Goal: Connect with others: Establish contact or relationships with other users

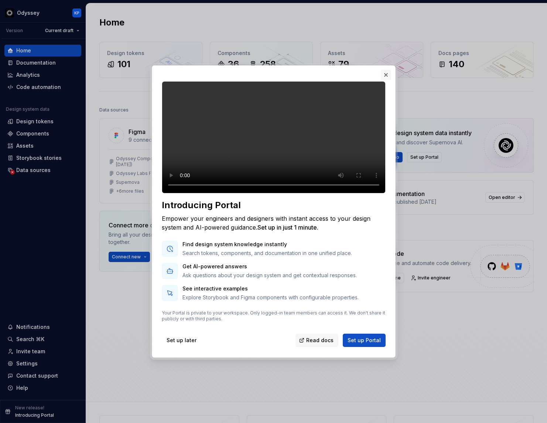
click at [384, 70] on button "button" at bounding box center [386, 75] width 10 height 10
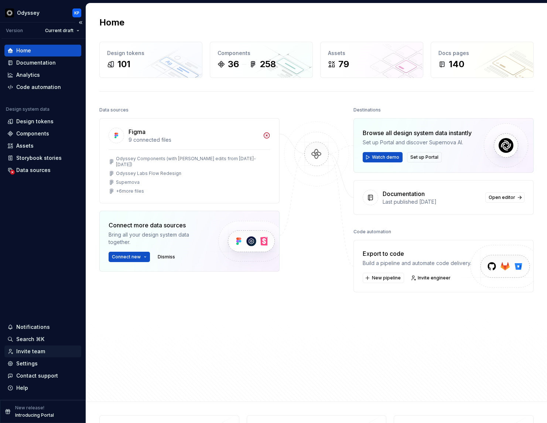
click at [54, 353] on div "Invite team" at bounding box center [42, 351] width 71 height 7
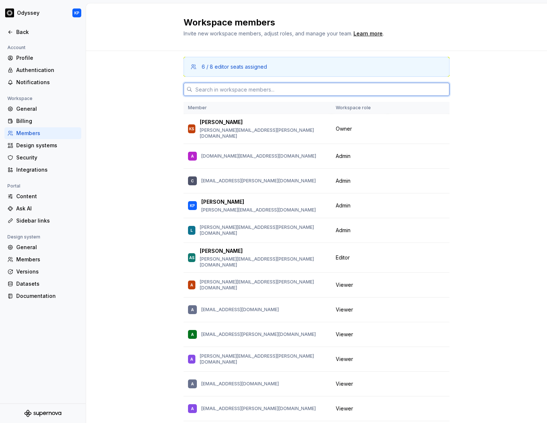
click at [226, 87] on input "text" at bounding box center [320, 89] width 257 height 13
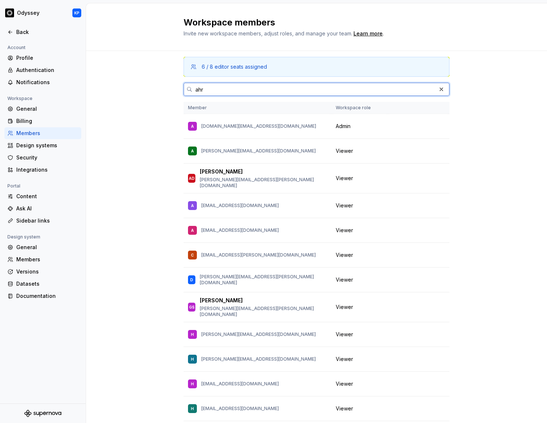
type input "ahra"
